Goal: Information Seeking & Learning: Learn about a topic

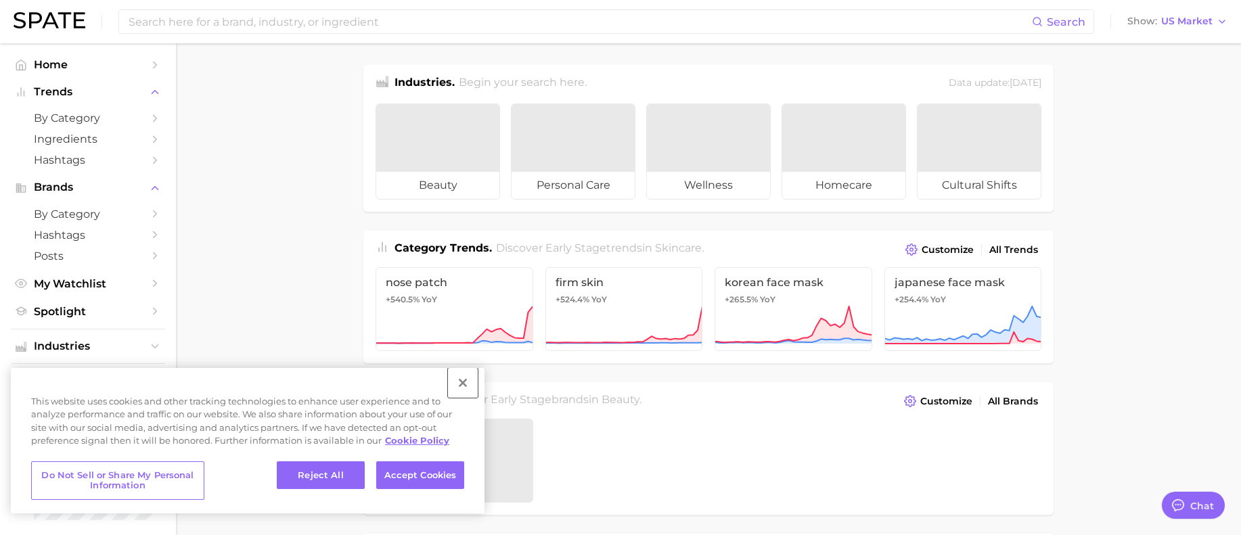
type textarea "x"
click at [459, 382] on button "Close" at bounding box center [463, 383] width 30 height 30
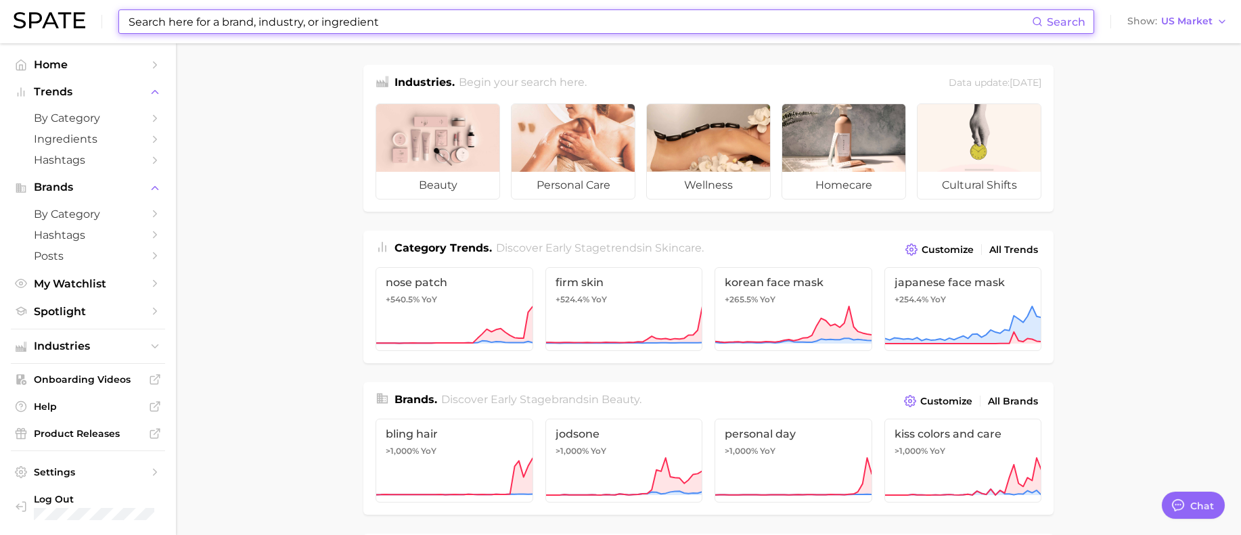
click at [442, 18] on input at bounding box center [579, 21] width 905 height 23
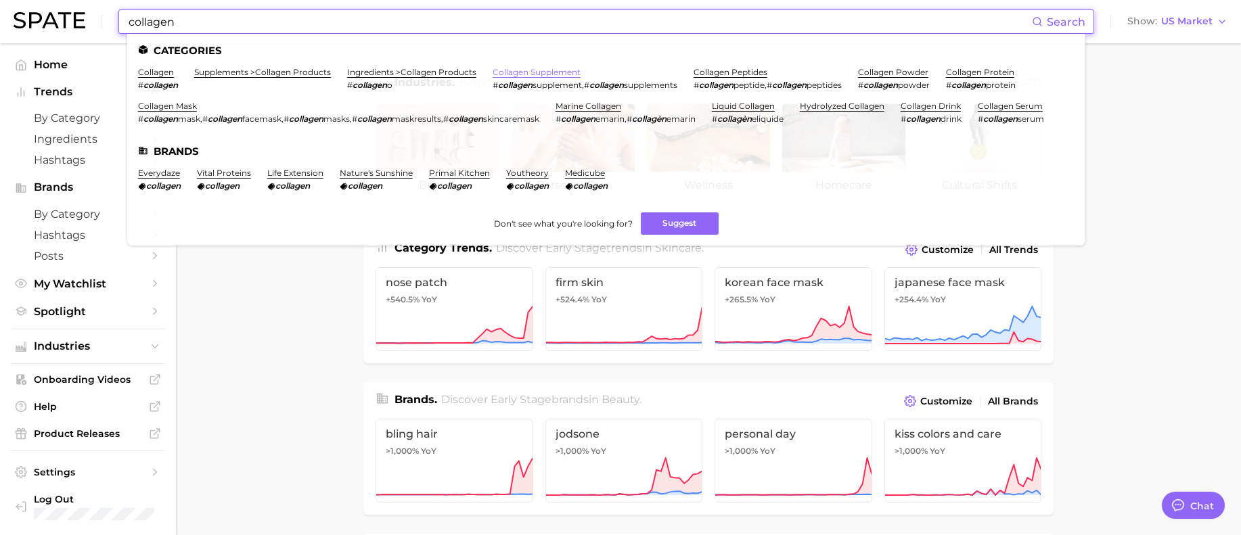
type input "collagen"
click at [537, 73] on link "collagen supplement" at bounding box center [537, 72] width 88 height 10
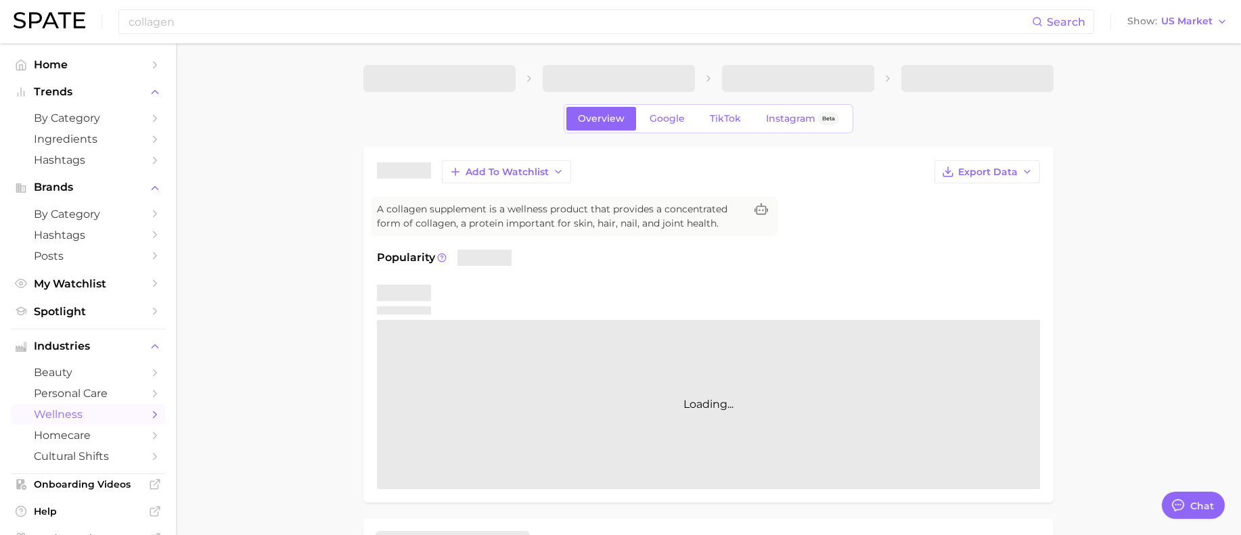
type textarea "x"
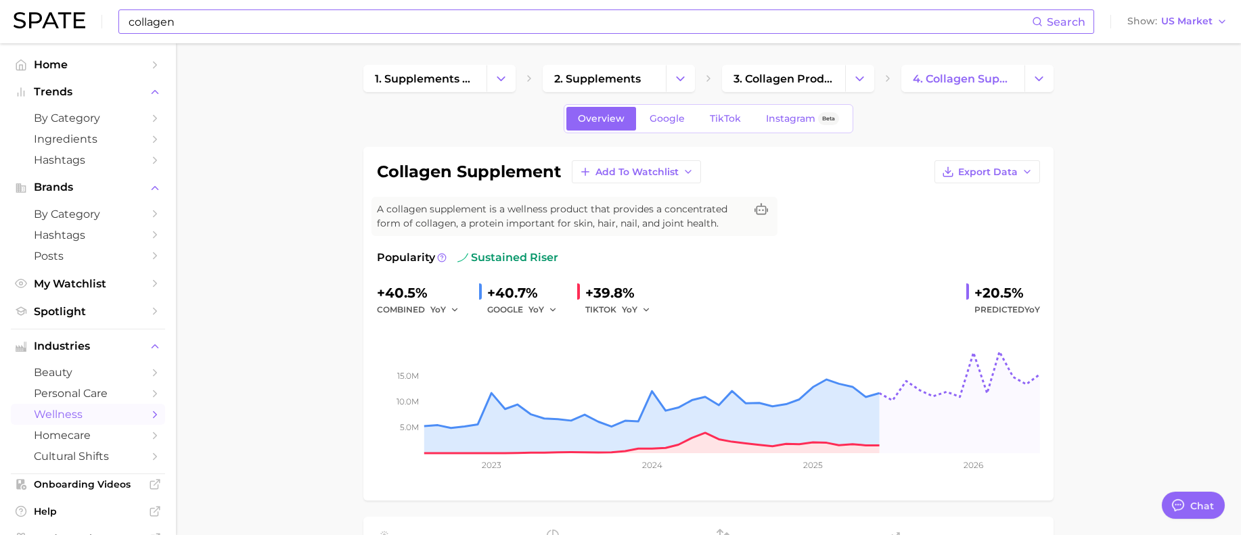
click at [615, 18] on input "collagen" at bounding box center [579, 21] width 905 height 23
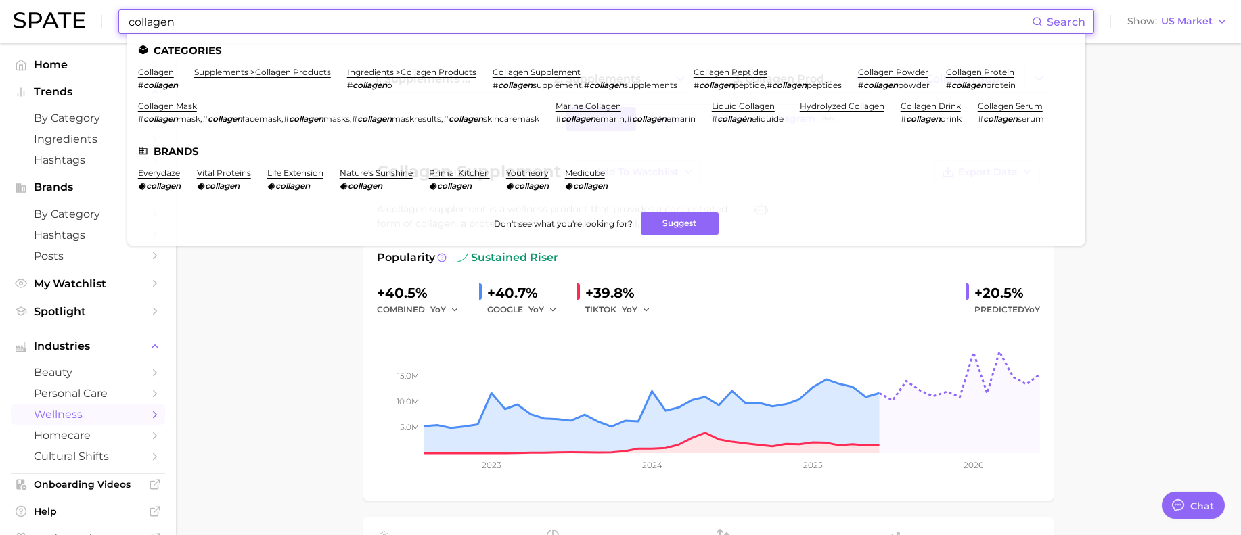
drag, startPoint x: 538, startPoint y: 24, endPoint x: 116, endPoint y: 8, distance: 422.6
click at [116, 8] on div "collagen Search Categories collagen # collagen supplements > collagen products …" at bounding box center [621, 21] width 1214 height 43
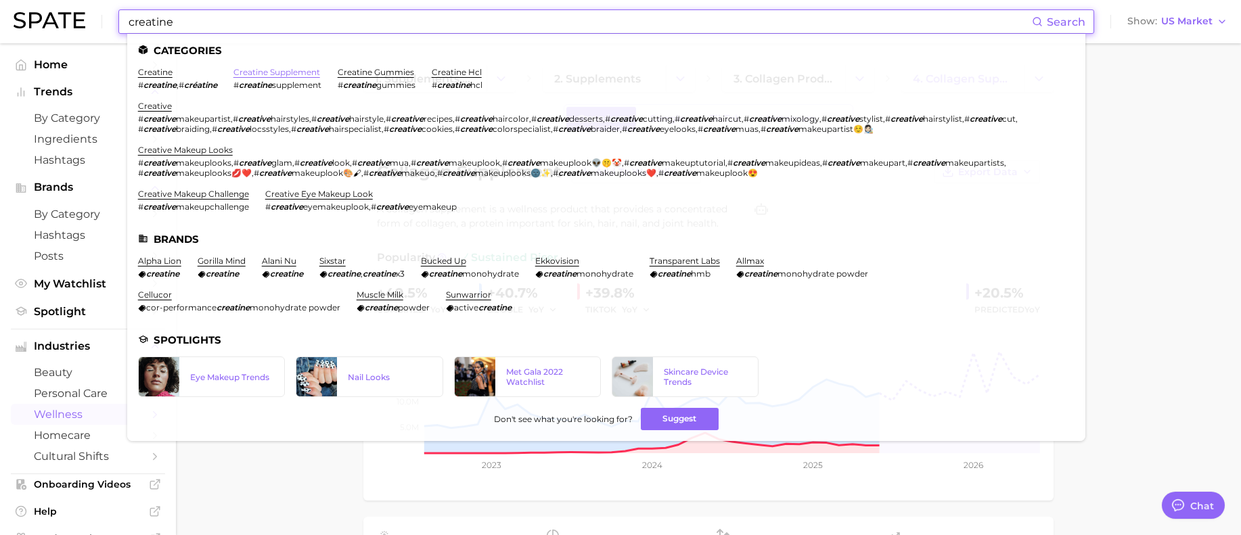
type input "creatine"
click at [299, 72] on link "creatine supplement" at bounding box center [276, 72] width 87 height 10
